Goal: Information Seeking & Learning: Find specific page/section

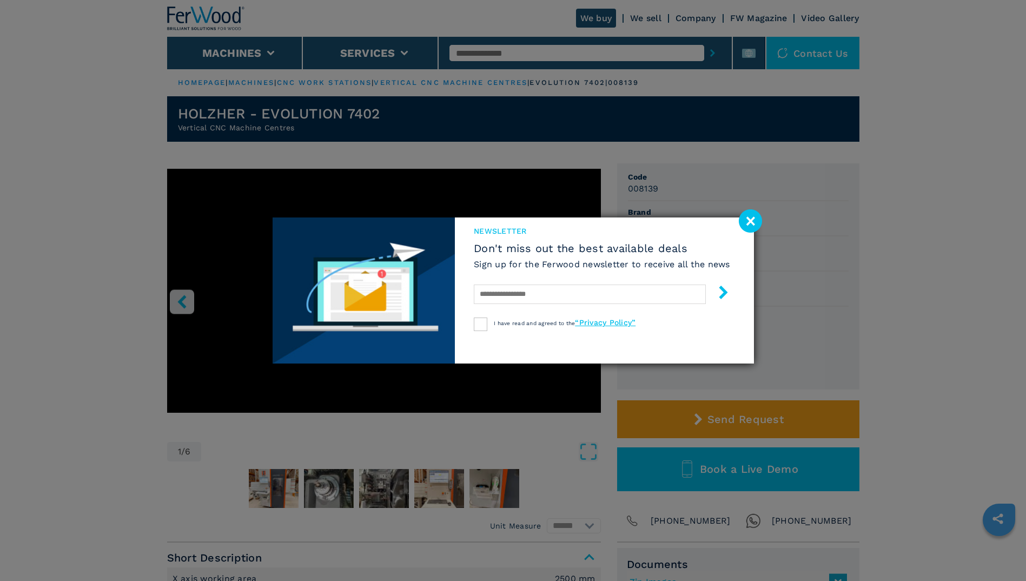
click at [756, 222] on image at bounding box center [750, 220] width 23 height 23
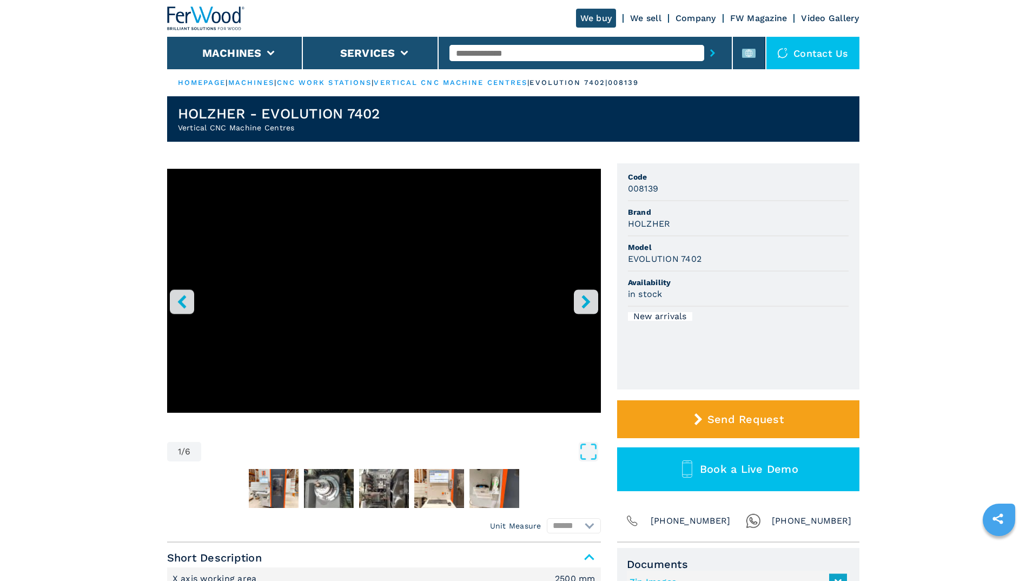
click at [566, 437] on div "1 / 6" at bounding box center [384, 316] width 434 height 295
click at [549, 54] on input "text" at bounding box center [577, 53] width 255 height 16
type input "*******"
click at [705, 41] on button "submit-button" at bounding box center [713, 53] width 17 height 25
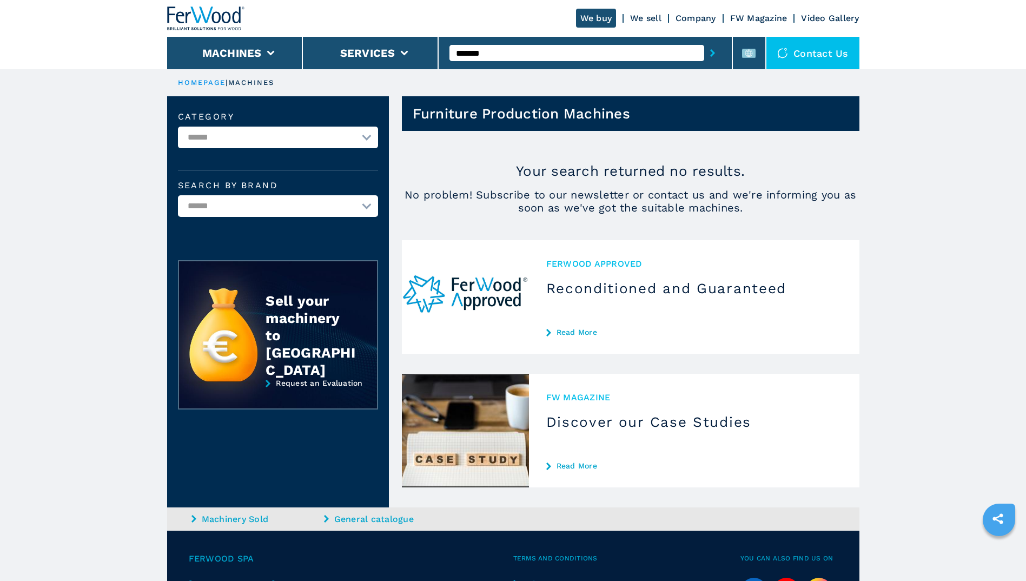
click at [506, 51] on input "*******" at bounding box center [577, 53] width 255 height 16
type input "******"
click at [705, 41] on button "submit-button" at bounding box center [713, 53] width 17 height 25
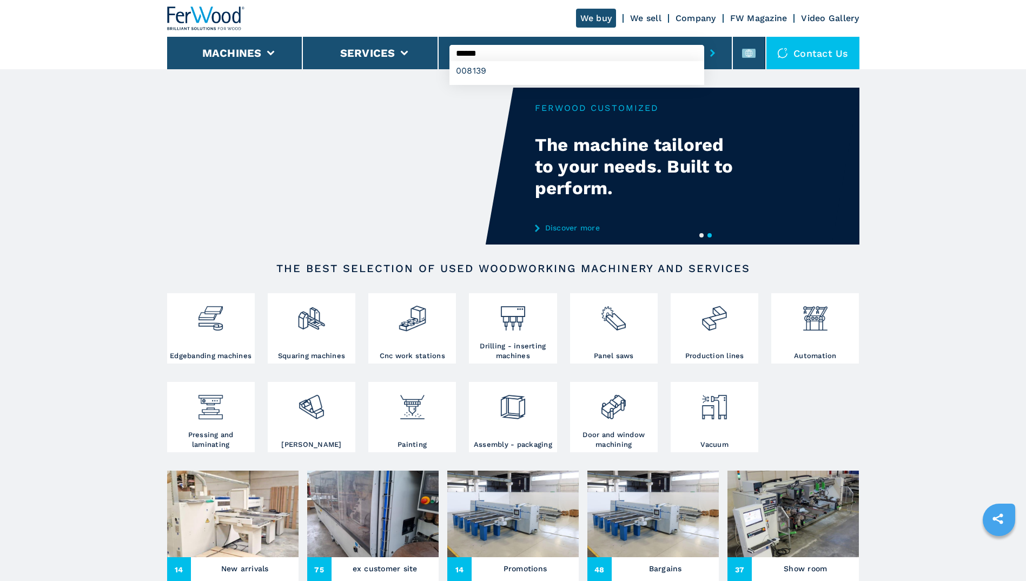
type input "******"
click at [705, 41] on button "submit-button" at bounding box center [713, 53] width 17 height 25
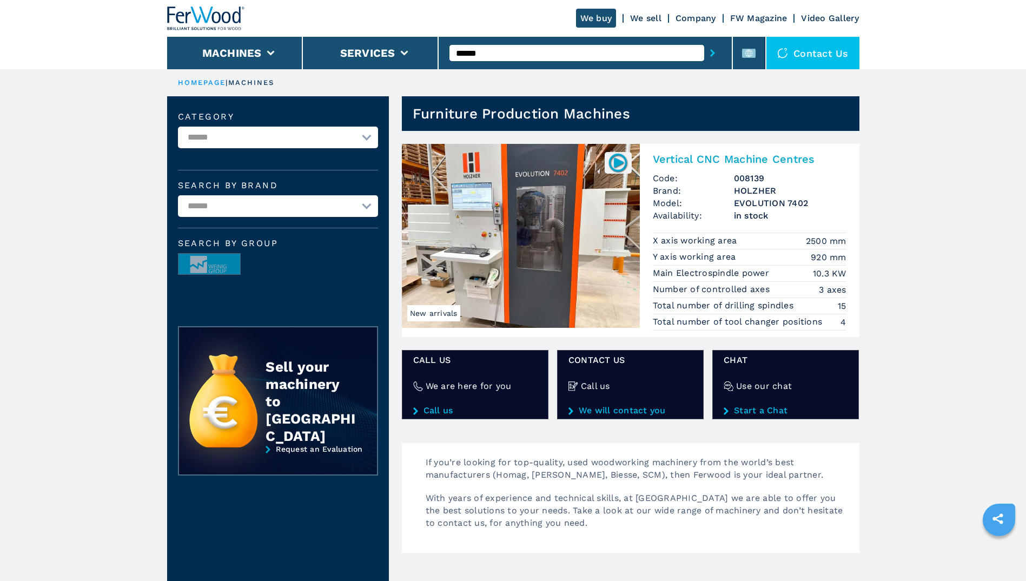
click at [582, 214] on img at bounding box center [521, 236] width 238 height 184
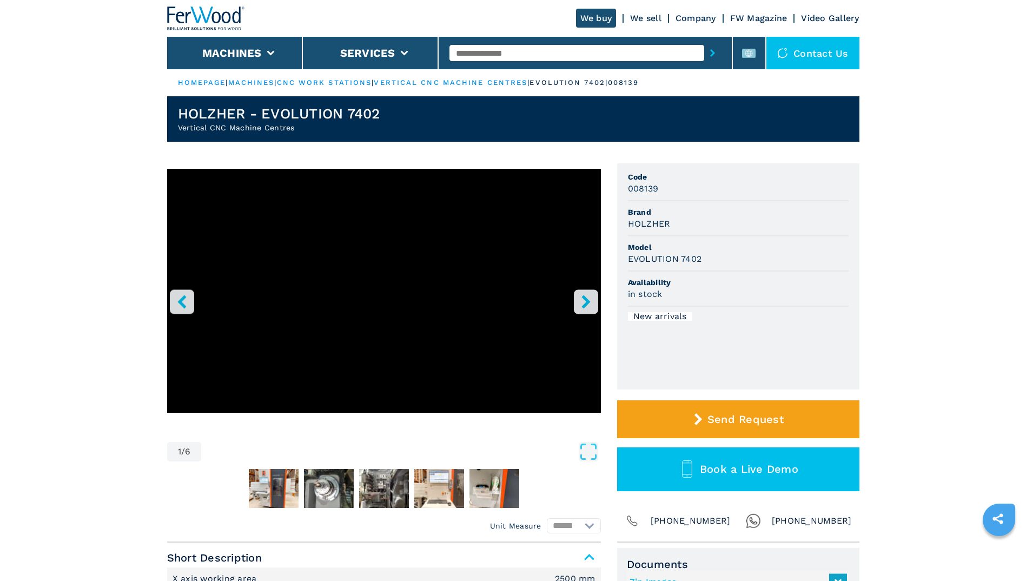
click at [122, 30] on header "We buy We sell Company FW Magazine Video Gallery Machines Services Contact us" at bounding box center [513, 34] width 1026 height 69
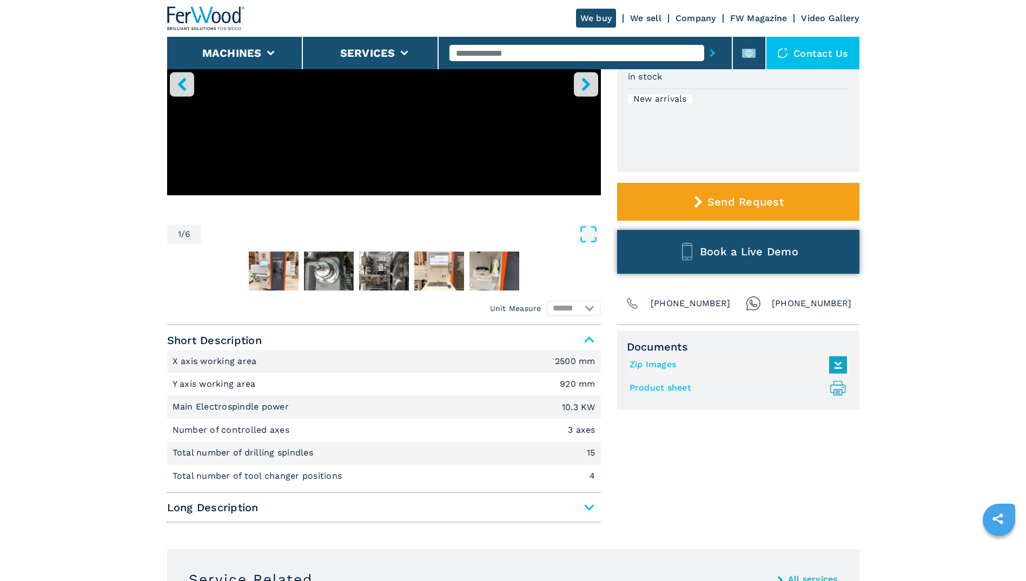
scroll to position [288, 0]
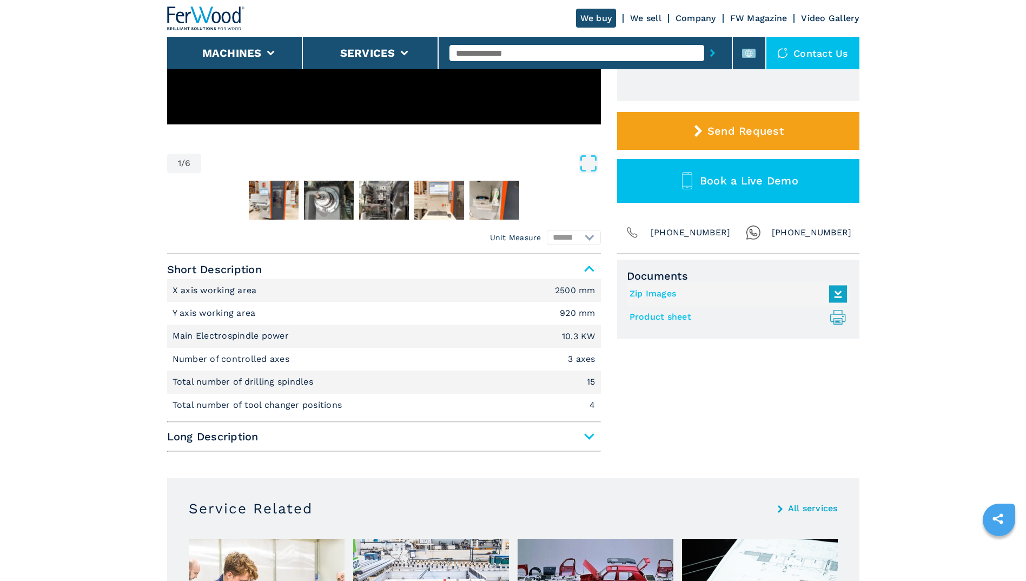
click at [667, 318] on link "Product sheet .prefix__st0{stroke-linecap:round;stroke-linejoin:round}.prefix__…" at bounding box center [736, 317] width 212 height 18
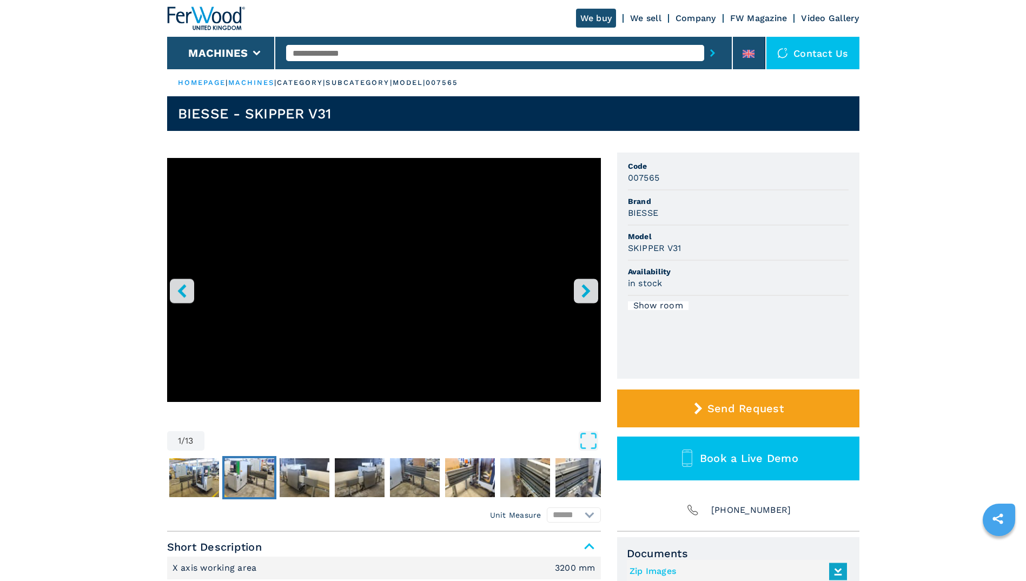
click at [259, 479] on img "Go to Slide 3" at bounding box center [250, 477] width 50 height 39
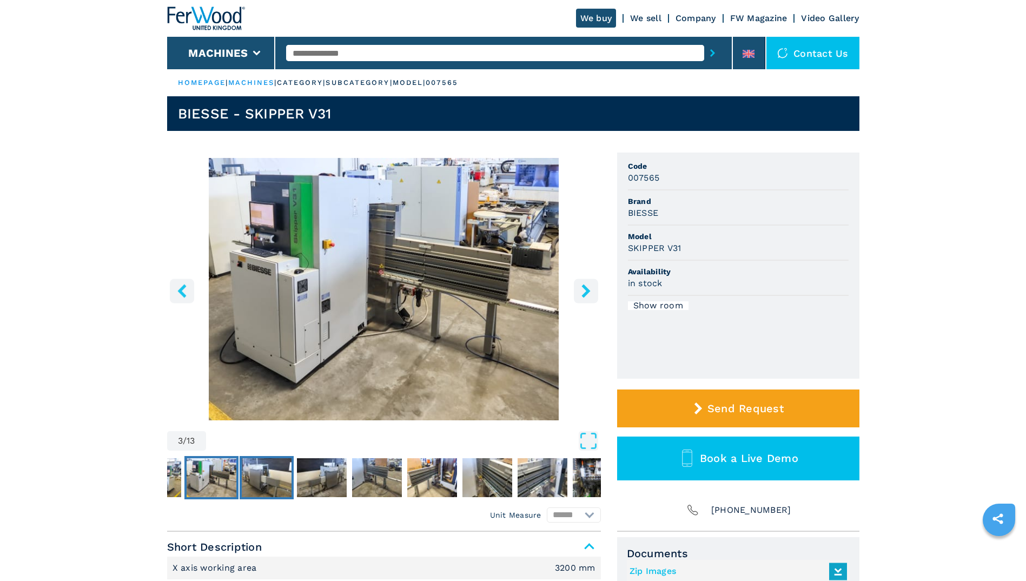
click at [268, 479] on img "Go to Slide 4" at bounding box center [267, 477] width 50 height 39
click at [965, 128] on main "HOMEPAGE | machines | category | subcategory | model | 007565 BIESSE - SKIPPER …" at bounding box center [513, 463] width 1026 height 926
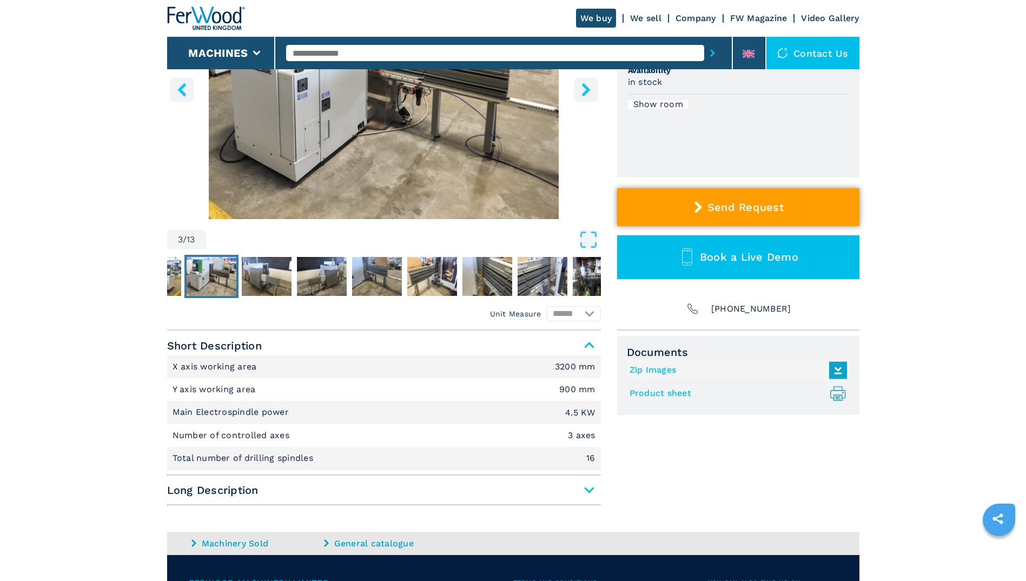
scroll to position [216, 0]
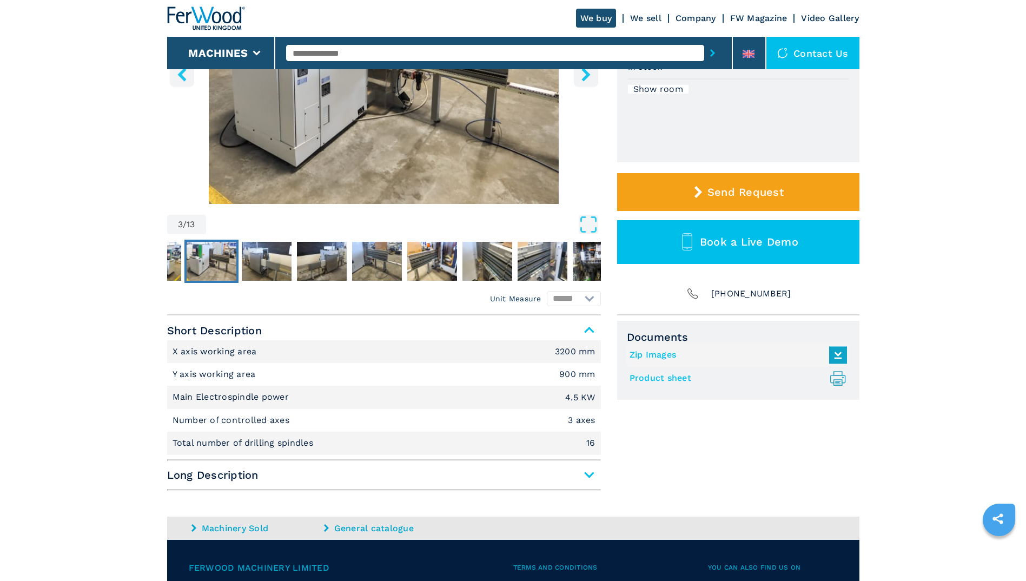
click at [838, 378] on icon ".prefix__st0{stroke-linecap:round;stroke-linejoin:round}.prefix__st0,.prefix__s…" at bounding box center [838, 379] width 18 height 18
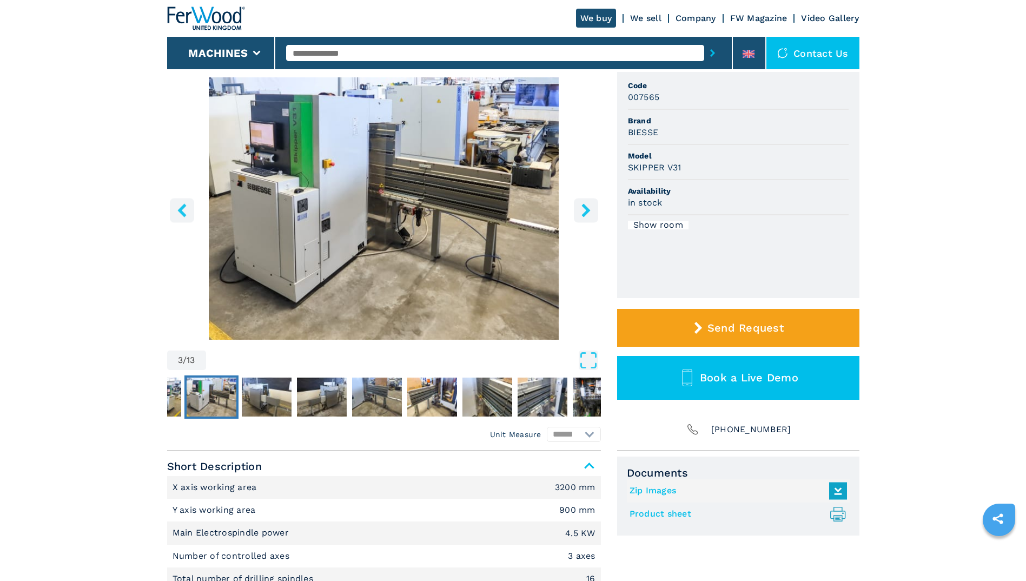
scroll to position [0, 0]
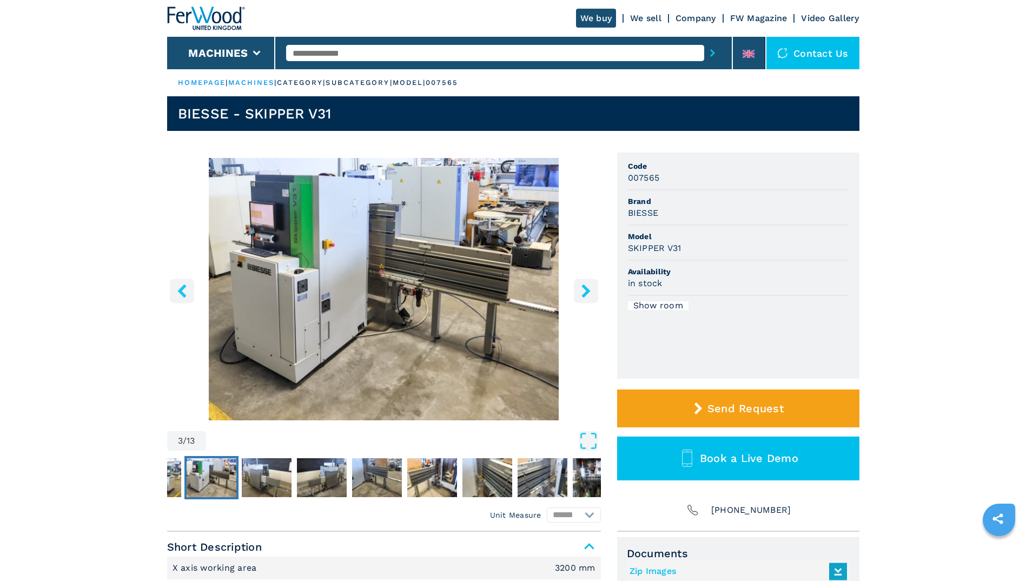
click at [407, 265] on img "Go to Slide 3" at bounding box center [384, 289] width 434 height 262
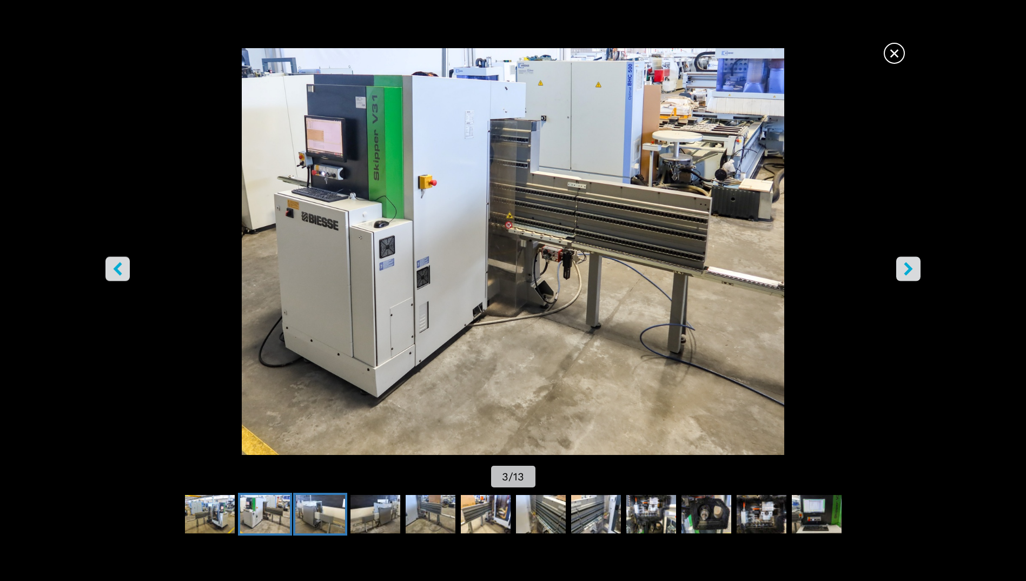
click at [337, 519] on img "Go to Slide 4" at bounding box center [320, 514] width 50 height 39
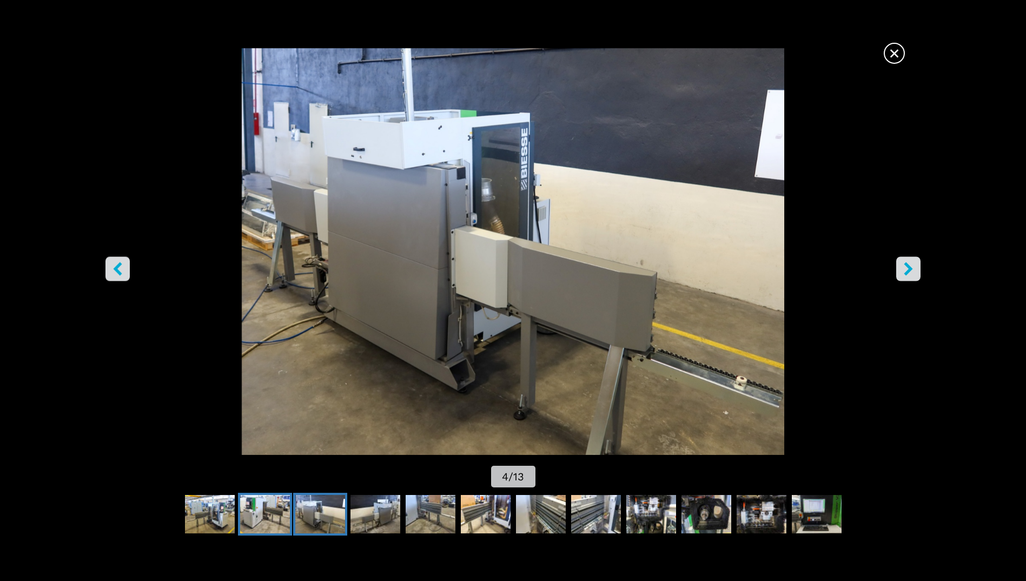
click at [271, 517] on img "Go to Slide 3" at bounding box center [265, 514] width 50 height 39
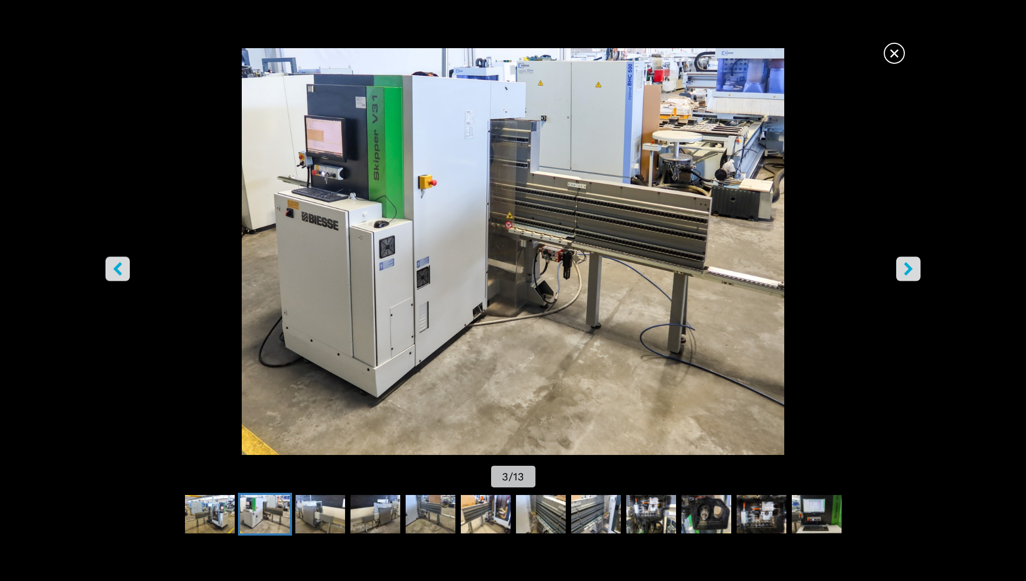
click at [896, 54] on span "×" at bounding box center [894, 51] width 19 height 19
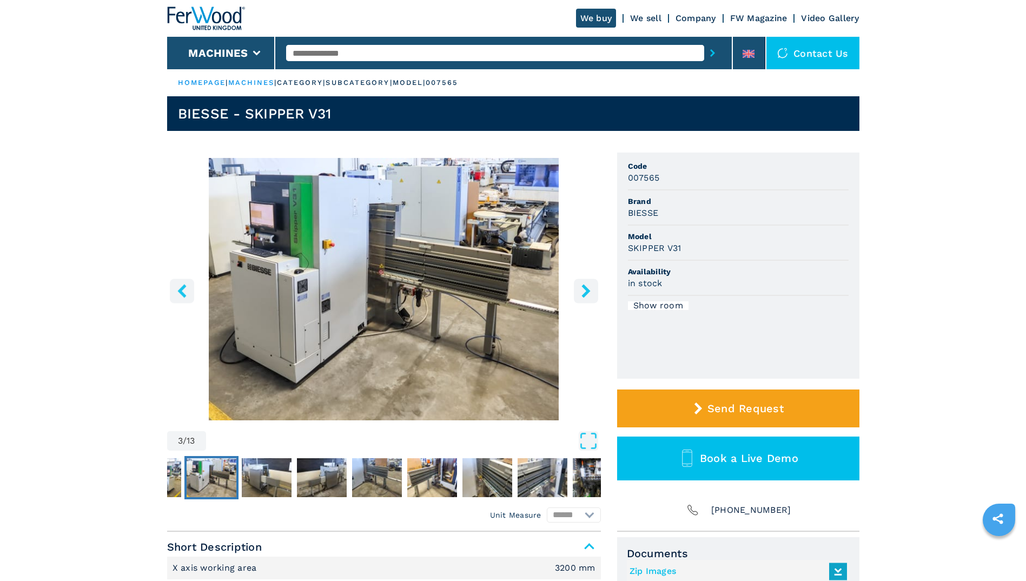
drag, startPoint x: 497, startPoint y: 83, endPoint x: 455, endPoint y: 82, distance: 42.2
click at [455, 82] on ul "HOMEPAGE | machines | category | subcategory | model | 007565" at bounding box center [513, 82] width 693 height 27
drag, startPoint x: 455, startPoint y: 82, endPoint x: 472, endPoint y: 82, distance: 16.8
copy ul "007565"
